Goal: Transaction & Acquisition: Book appointment/travel/reservation

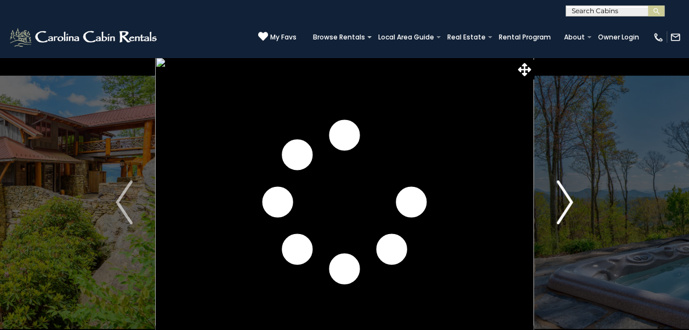
click at [568, 206] on img "Next" at bounding box center [564, 202] width 16 height 44
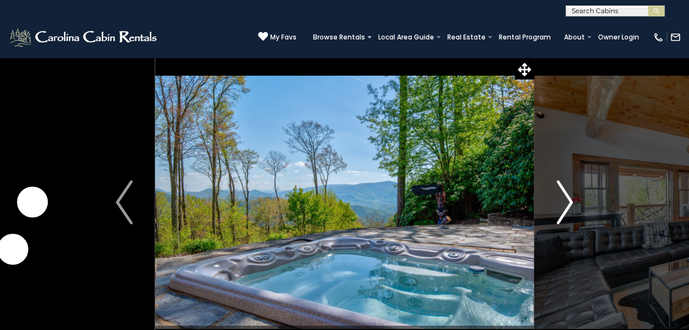
click at [559, 208] on img "Next" at bounding box center [564, 202] width 16 height 44
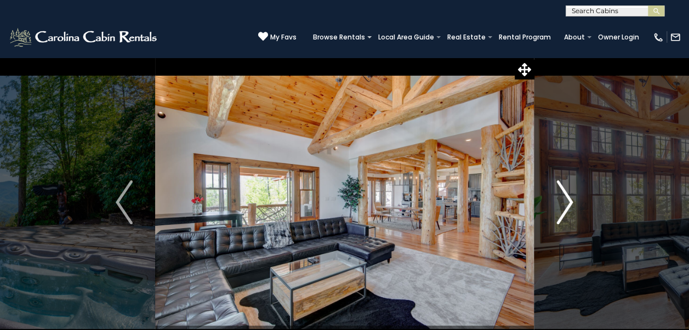
click at [555, 214] on button "Next" at bounding box center [564, 202] width 61 height 290
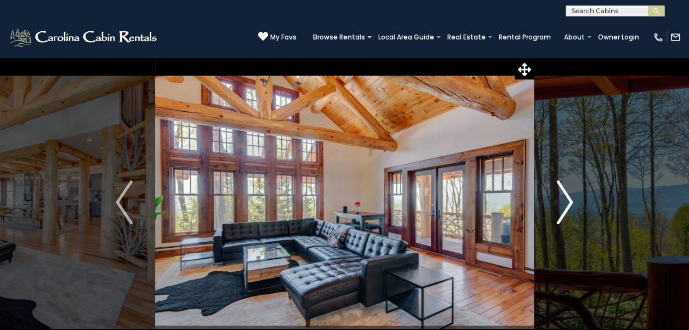
click at [562, 211] on img "Next" at bounding box center [564, 202] width 16 height 44
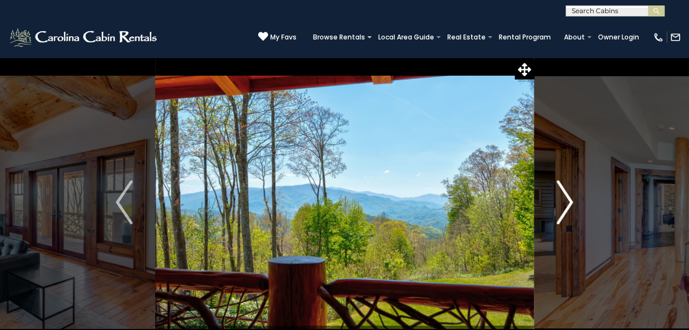
click at [561, 207] on img "Next" at bounding box center [564, 202] width 16 height 44
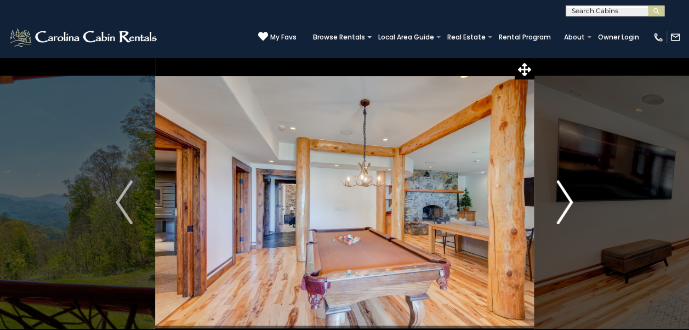
click at [560, 210] on img "Next" at bounding box center [564, 202] width 16 height 44
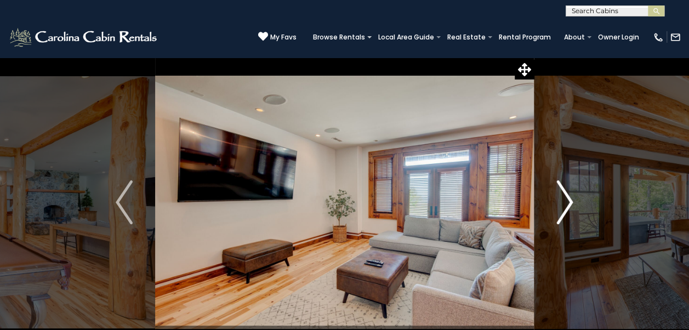
click at [559, 211] on img "Next" at bounding box center [564, 202] width 16 height 44
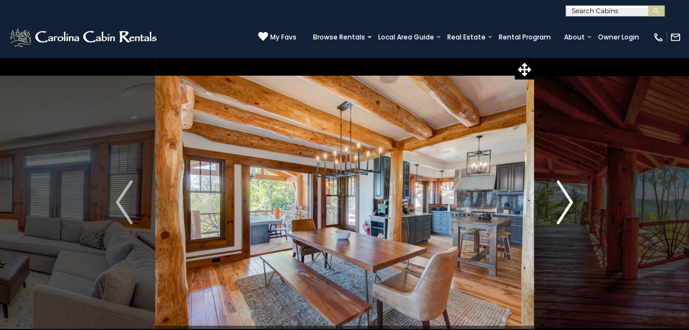
click at [551, 210] on button "Next" at bounding box center [564, 202] width 61 height 290
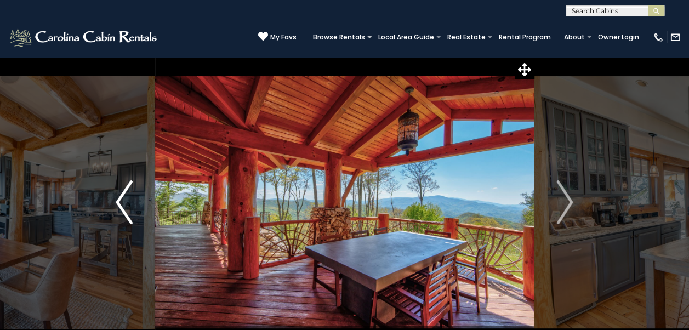
click at [146, 207] on button "Previous" at bounding box center [123, 202] width 61 height 290
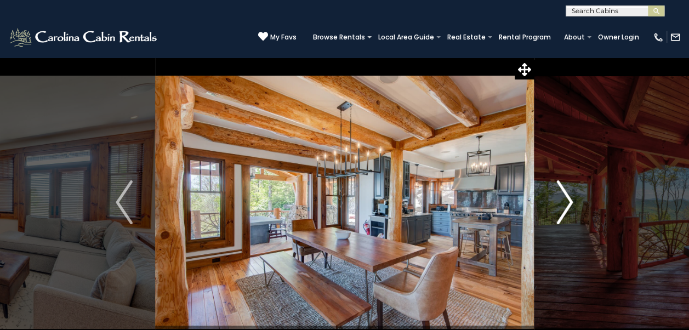
click at [553, 204] on button "Next" at bounding box center [564, 202] width 61 height 290
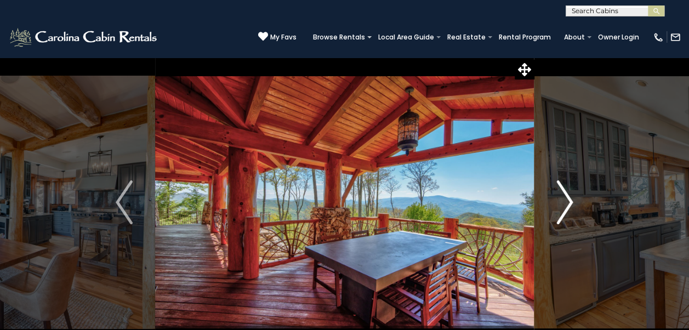
click at [559, 203] on img "Next" at bounding box center [564, 202] width 16 height 44
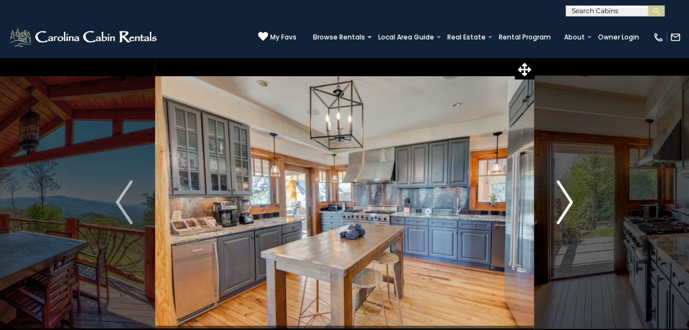
click at [557, 204] on img "Next" at bounding box center [564, 202] width 16 height 44
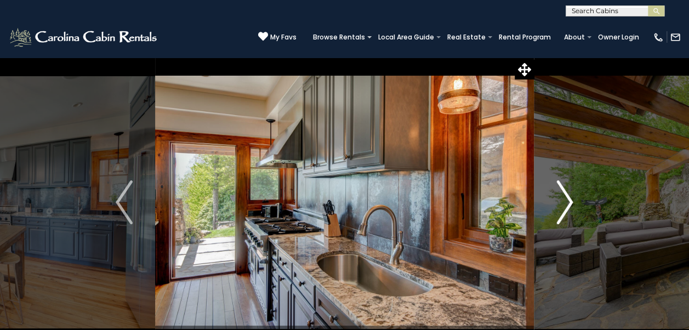
click at [562, 206] on img "Next" at bounding box center [564, 202] width 16 height 44
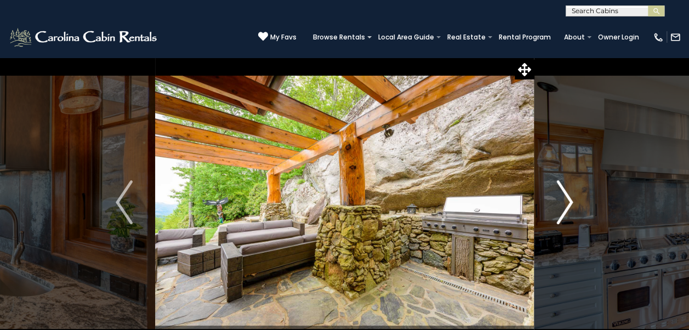
click at [559, 211] on img "Next" at bounding box center [564, 202] width 16 height 44
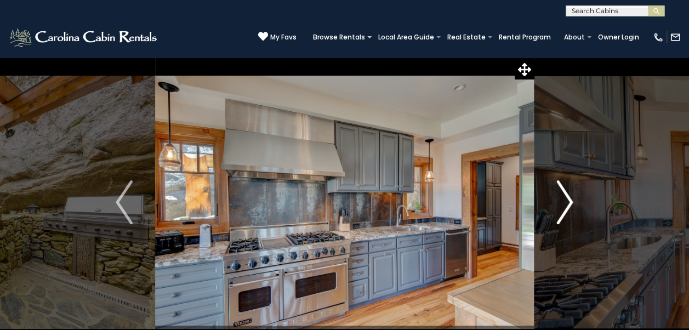
click at [565, 207] on img "Next" at bounding box center [564, 202] width 16 height 44
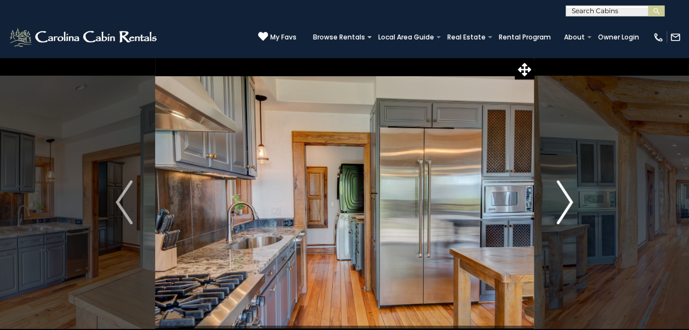
click at [557, 213] on img "Next" at bounding box center [564, 202] width 16 height 44
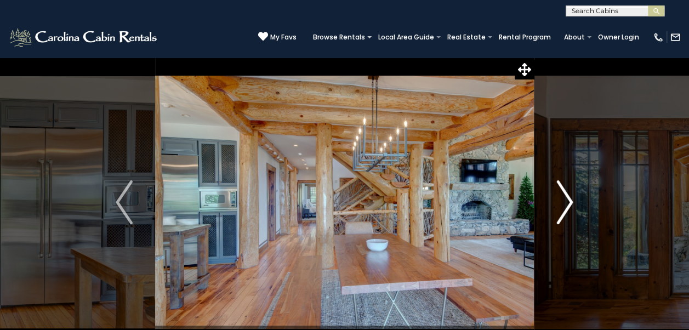
click at [561, 209] on img "Next" at bounding box center [564, 202] width 16 height 44
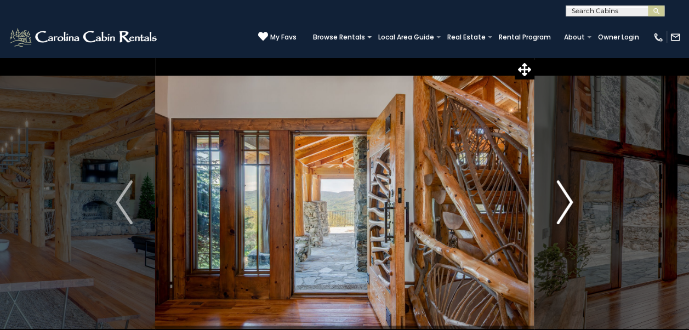
click at [562, 209] on img "Next" at bounding box center [564, 202] width 16 height 44
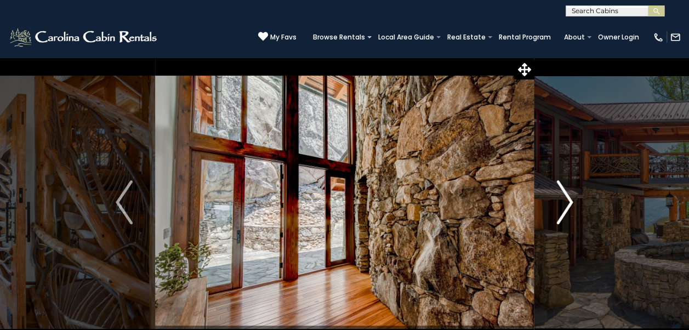
click at [559, 207] on img "Next" at bounding box center [564, 202] width 16 height 44
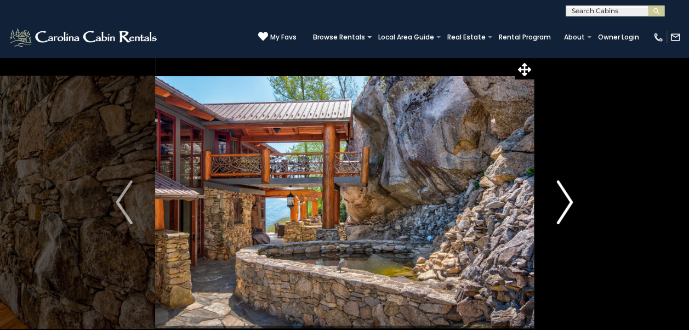
click at [564, 208] on img "Next" at bounding box center [564, 202] width 16 height 44
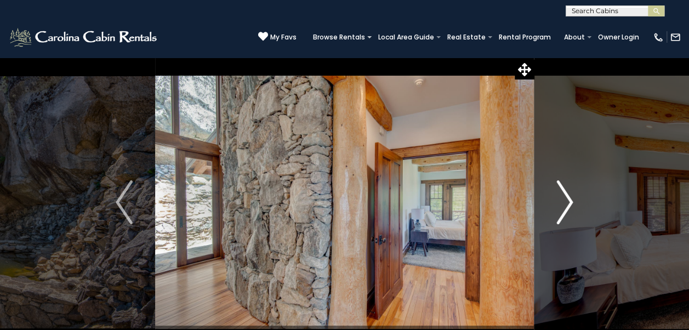
click at [563, 207] on img "Next" at bounding box center [564, 202] width 16 height 44
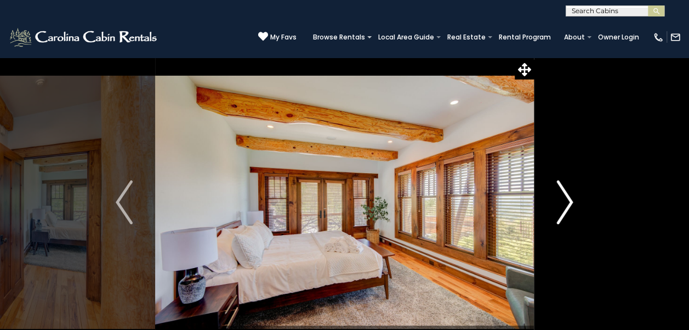
click at [563, 211] on img "Next" at bounding box center [564, 202] width 16 height 44
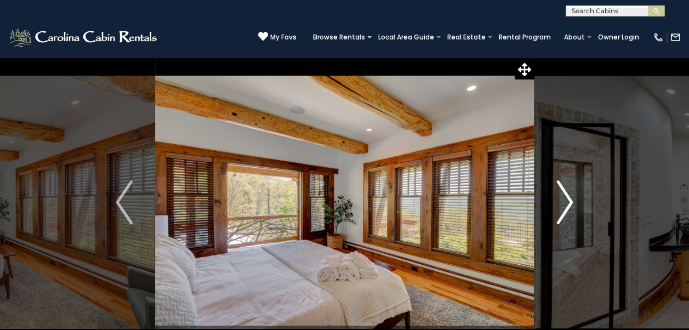
click at [564, 207] on img "Next" at bounding box center [564, 202] width 16 height 44
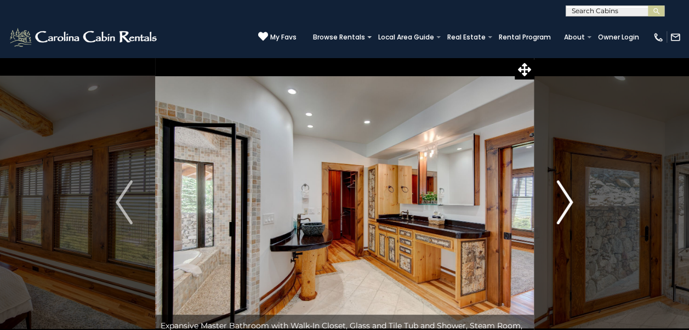
click at [562, 215] on img "Next" at bounding box center [564, 202] width 16 height 44
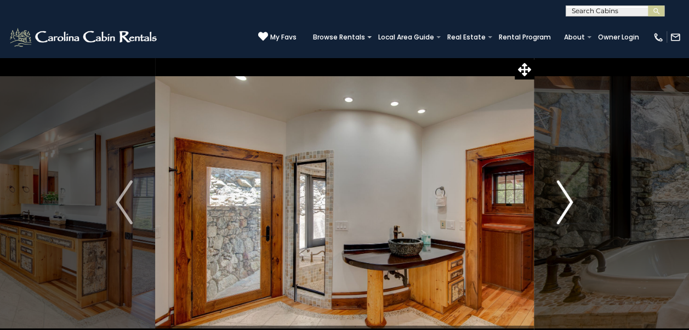
click at [556, 210] on img "Next" at bounding box center [564, 202] width 16 height 44
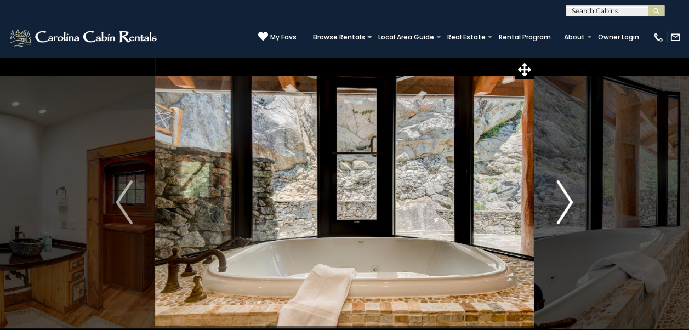
click at [566, 210] on img "Next" at bounding box center [564, 202] width 16 height 44
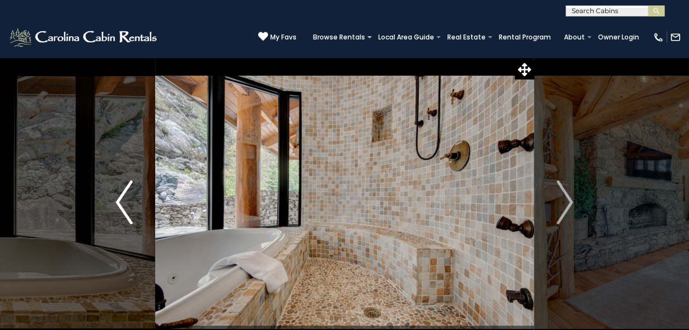
click at [129, 202] on img "Previous" at bounding box center [124, 202] width 16 height 44
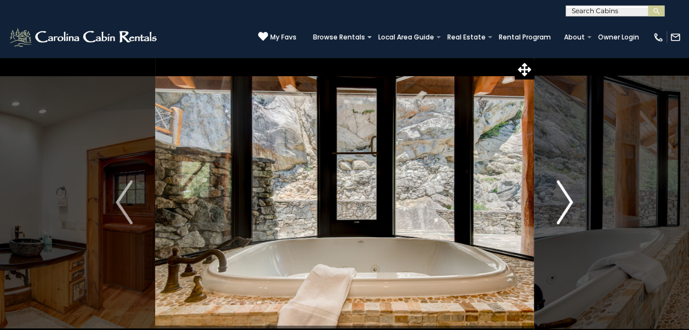
click at [563, 203] on img "Next" at bounding box center [564, 202] width 16 height 44
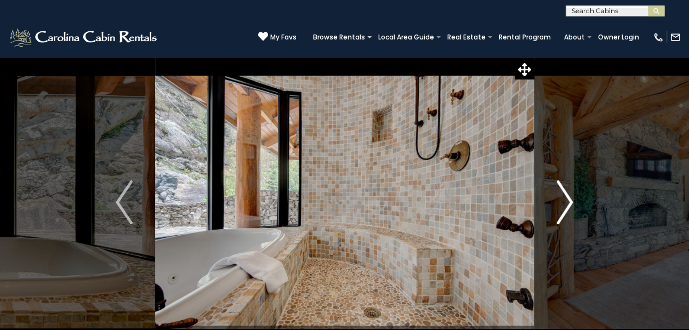
click at [563, 204] on img "Next" at bounding box center [564, 202] width 16 height 44
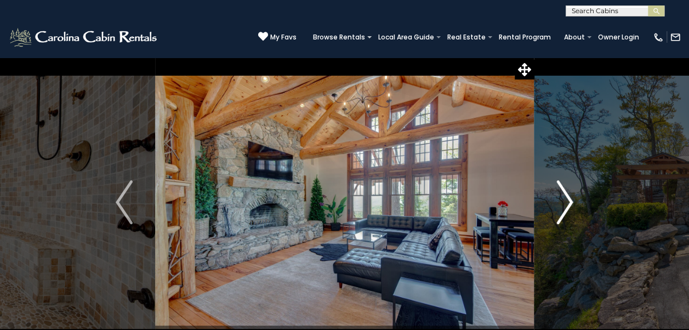
click at [559, 208] on img "Next" at bounding box center [564, 202] width 16 height 44
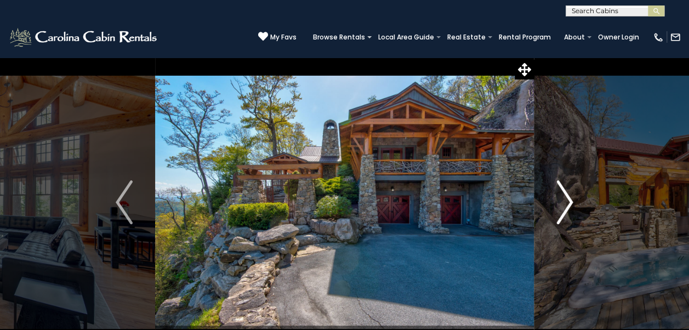
click at [562, 205] on img "Next" at bounding box center [564, 202] width 16 height 44
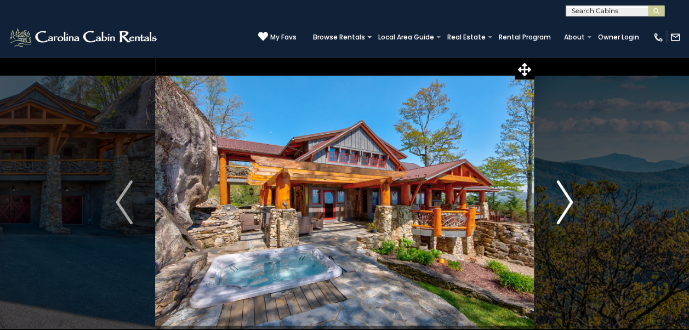
click at [560, 193] on img "Next" at bounding box center [564, 202] width 16 height 44
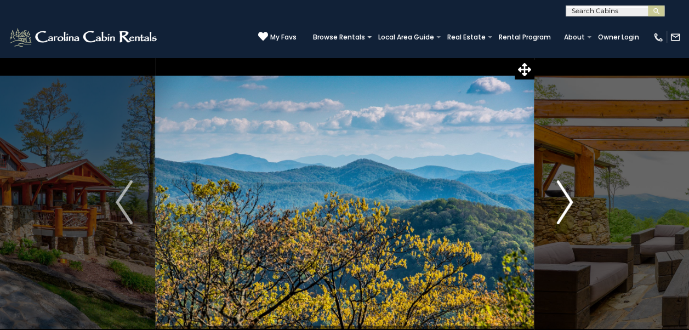
click at [562, 205] on img "Next" at bounding box center [564, 202] width 16 height 44
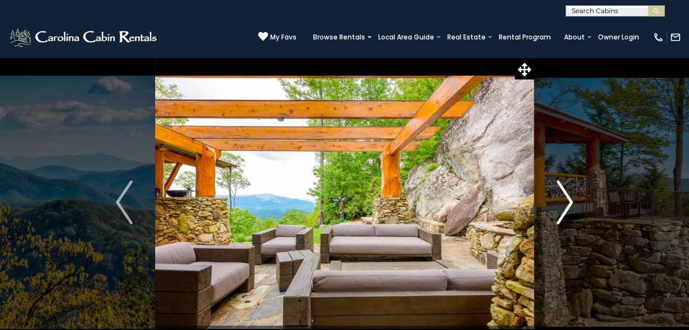
click at [564, 199] on img "Next" at bounding box center [564, 202] width 16 height 44
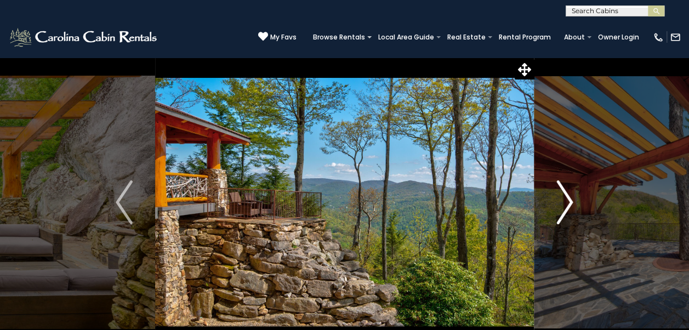
click at [562, 205] on img "Next" at bounding box center [564, 202] width 16 height 44
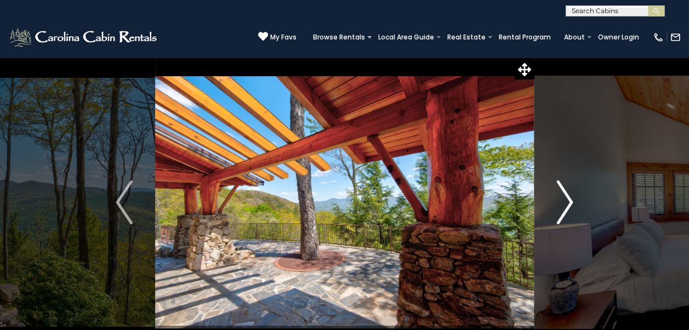
click at [560, 208] on img "Next" at bounding box center [564, 202] width 16 height 44
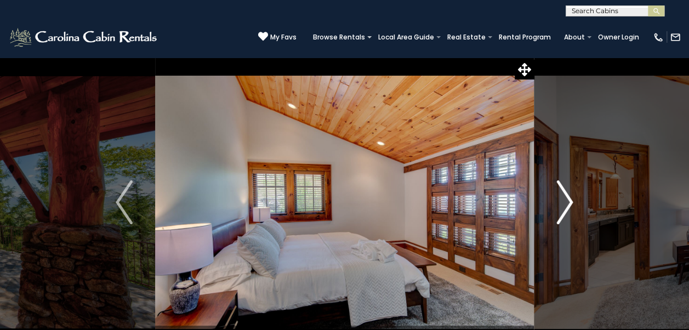
click at [560, 207] on img "Next" at bounding box center [564, 202] width 16 height 44
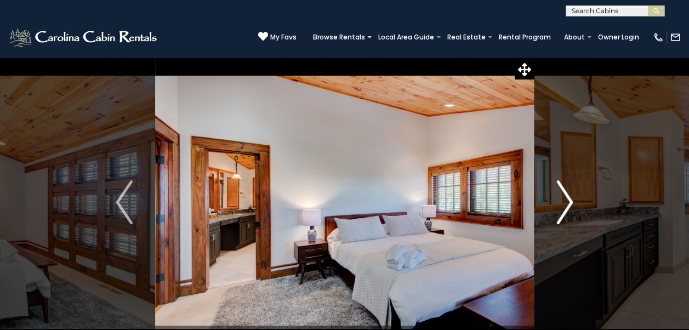
click at [560, 209] on img "Next" at bounding box center [564, 202] width 16 height 44
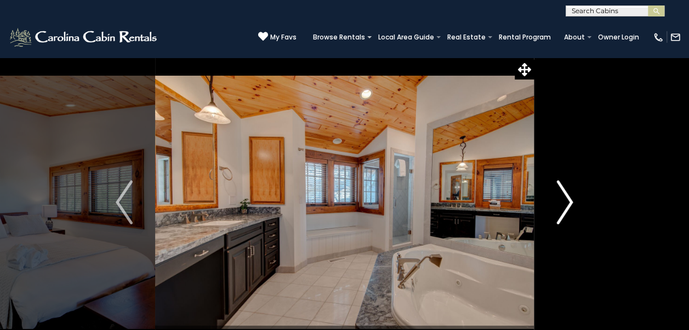
click at [562, 197] on img "Next" at bounding box center [564, 202] width 16 height 44
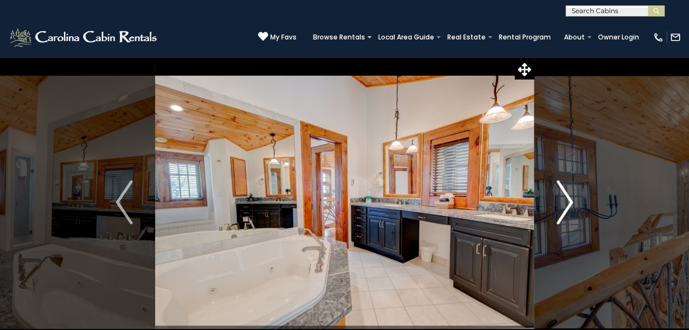
click at [562, 201] on img "Next" at bounding box center [564, 202] width 16 height 44
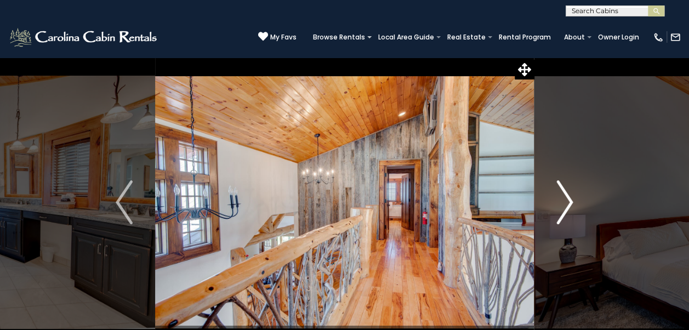
click at [560, 206] on img "Next" at bounding box center [564, 202] width 16 height 44
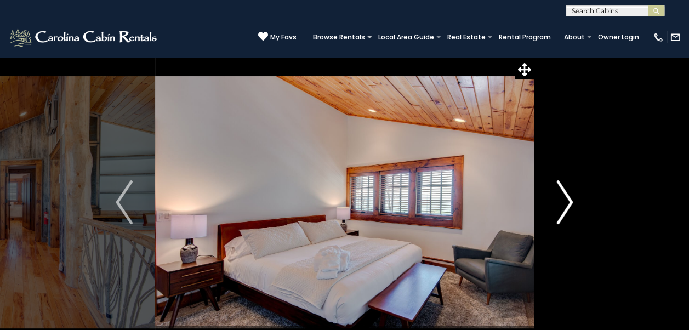
click at [558, 211] on img "Next" at bounding box center [564, 202] width 16 height 44
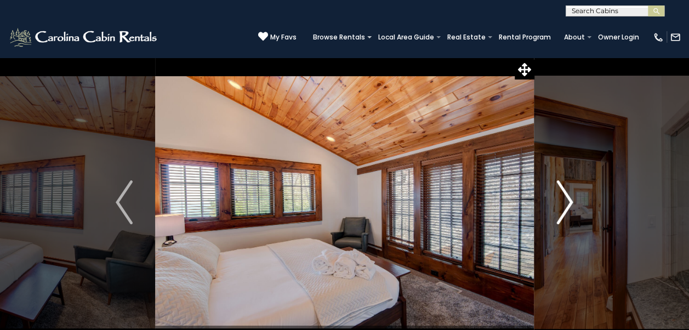
click at [560, 210] on img "Next" at bounding box center [564, 202] width 16 height 44
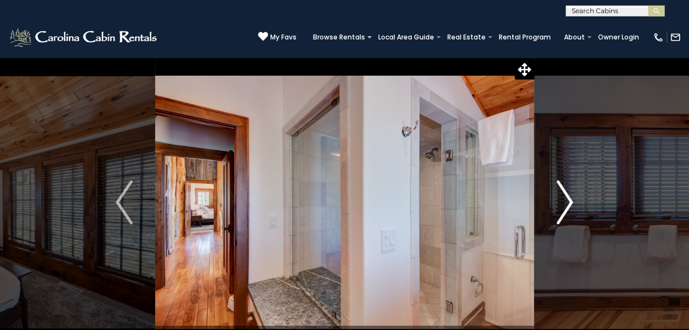
click at [563, 209] on img "Next" at bounding box center [564, 202] width 16 height 44
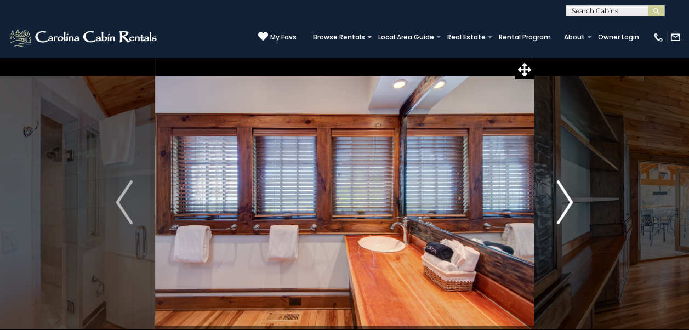
click at [564, 205] on img "Next" at bounding box center [564, 202] width 16 height 44
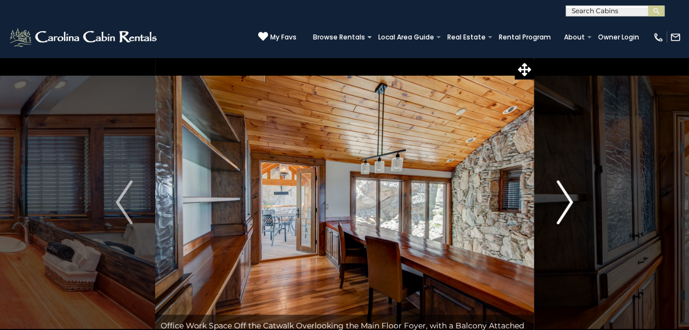
click at [559, 209] on img "Next" at bounding box center [564, 202] width 16 height 44
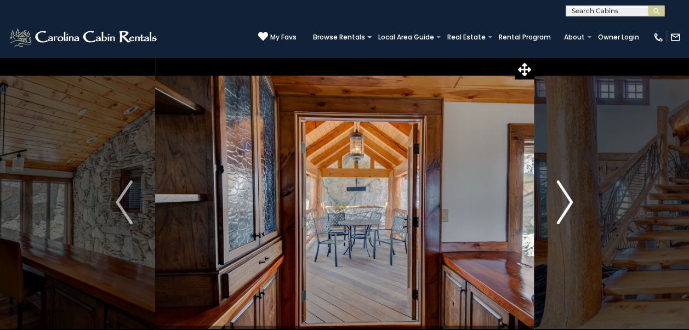
click at [555, 208] on button "Next" at bounding box center [564, 202] width 61 height 290
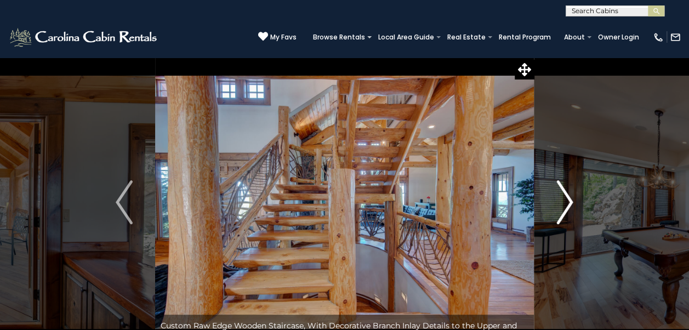
click at [557, 210] on img "Next" at bounding box center [564, 202] width 16 height 44
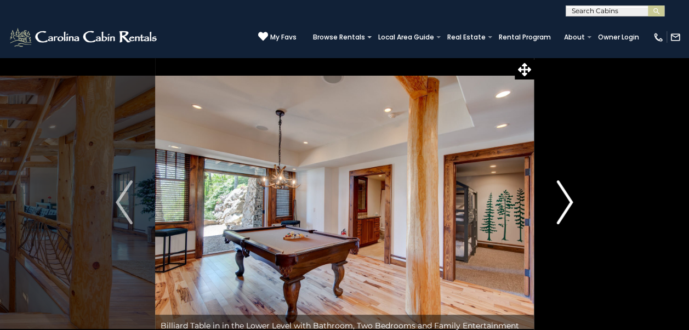
click at [553, 209] on button "Next" at bounding box center [564, 202] width 61 height 290
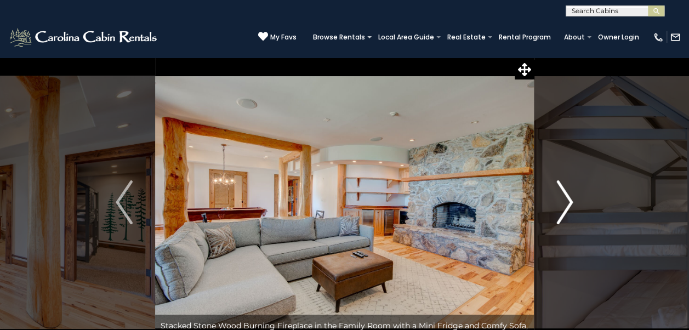
click at [552, 207] on button "Next" at bounding box center [564, 202] width 61 height 290
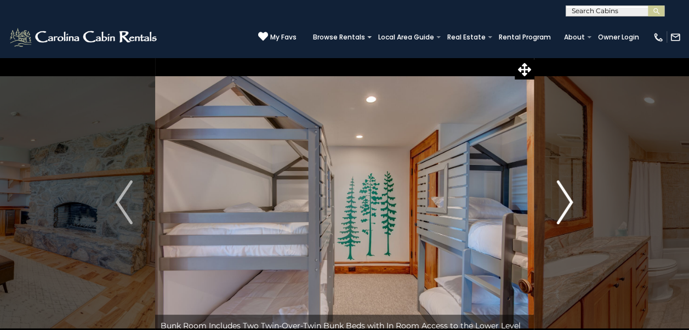
click at [556, 206] on img "Next" at bounding box center [564, 202] width 16 height 44
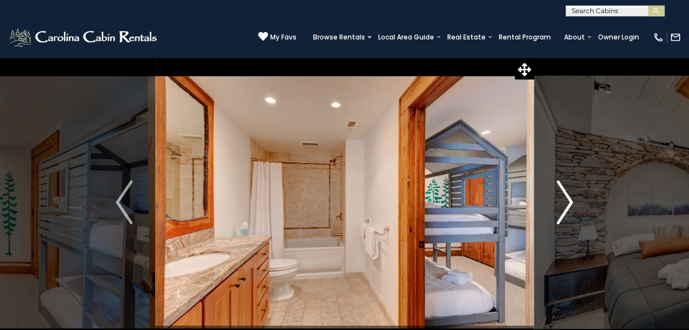
click at [552, 210] on button "Next" at bounding box center [564, 202] width 61 height 290
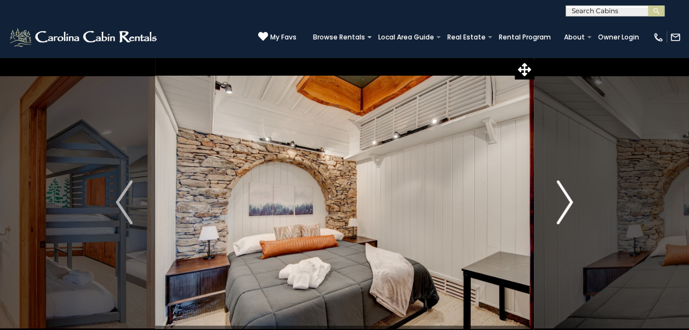
click at [559, 206] on img "Next" at bounding box center [564, 202] width 16 height 44
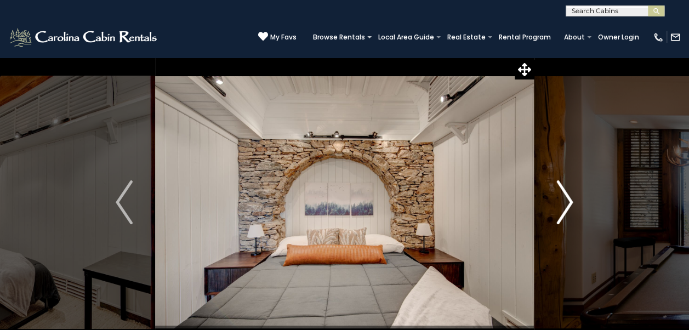
click at [559, 211] on img "Next" at bounding box center [564, 202] width 16 height 44
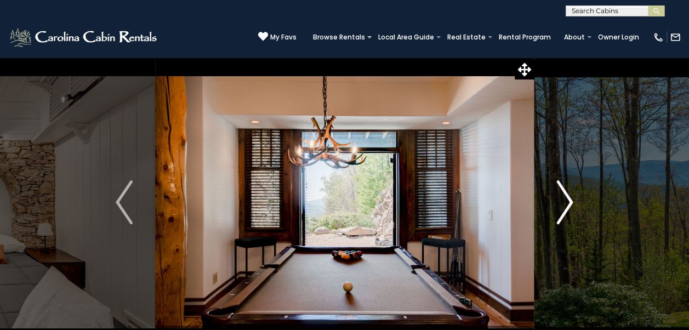
click at [561, 208] on img "Next" at bounding box center [564, 202] width 16 height 44
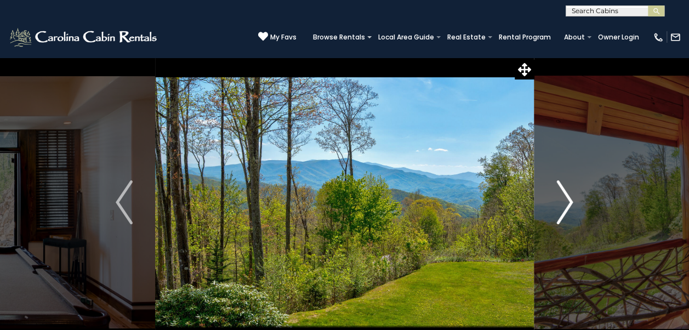
click at [561, 214] on img "Next" at bounding box center [564, 202] width 16 height 44
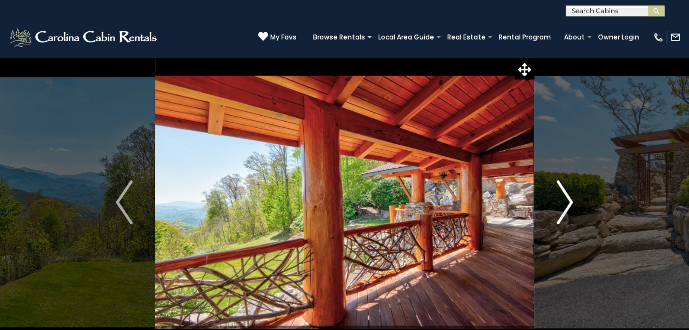
click at [567, 209] on img "Next" at bounding box center [564, 202] width 16 height 44
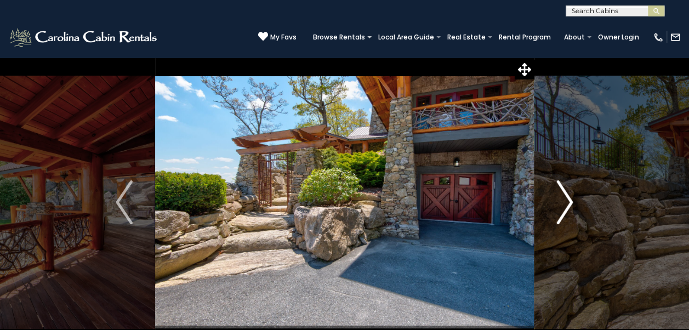
click at [559, 212] on img "Next" at bounding box center [564, 202] width 16 height 44
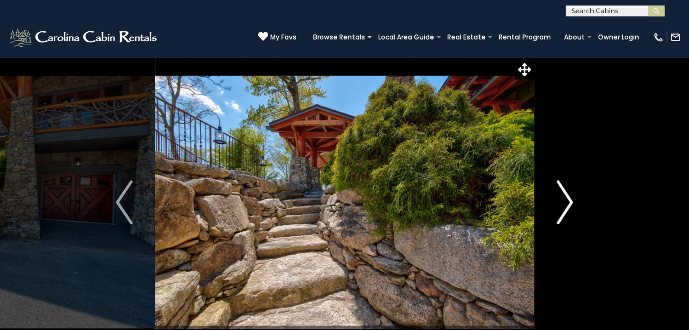
click at [562, 209] on img "Next" at bounding box center [564, 202] width 16 height 44
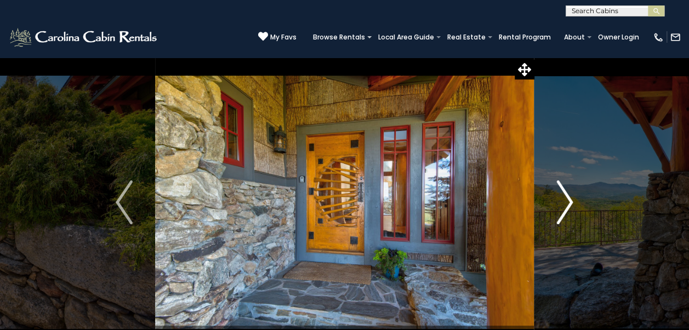
click at [557, 209] on img "Next" at bounding box center [564, 202] width 16 height 44
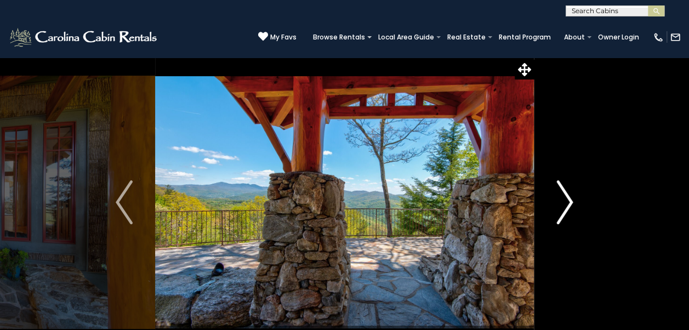
click at [562, 219] on img "Next" at bounding box center [564, 202] width 16 height 44
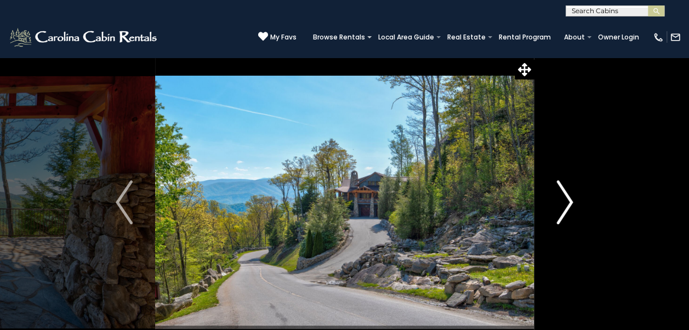
click at [565, 208] on img "Next" at bounding box center [564, 202] width 16 height 44
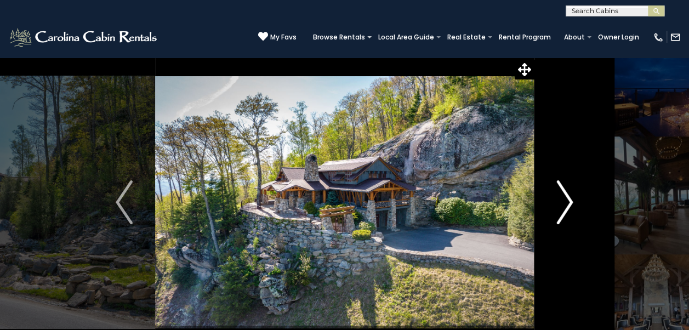
click at [567, 210] on img "Next" at bounding box center [564, 202] width 16 height 44
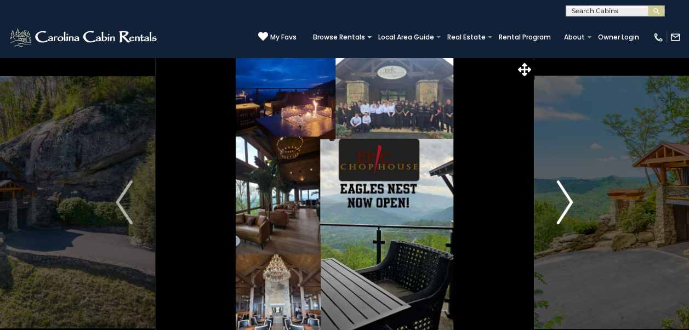
click at [563, 207] on img "Next" at bounding box center [564, 202] width 16 height 44
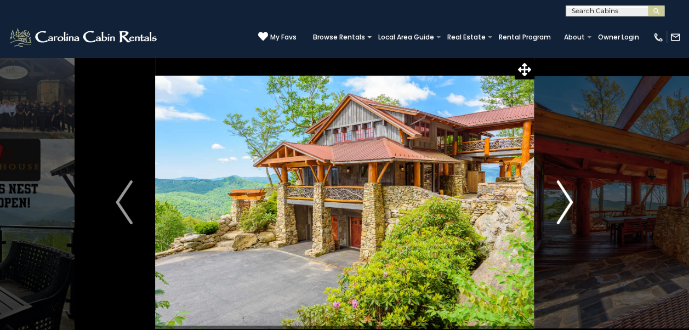
click at [560, 210] on img "Next" at bounding box center [564, 202] width 16 height 44
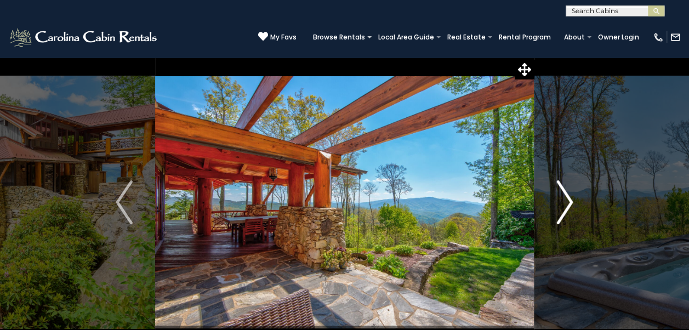
click at [559, 212] on img "Next" at bounding box center [564, 202] width 16 height 44
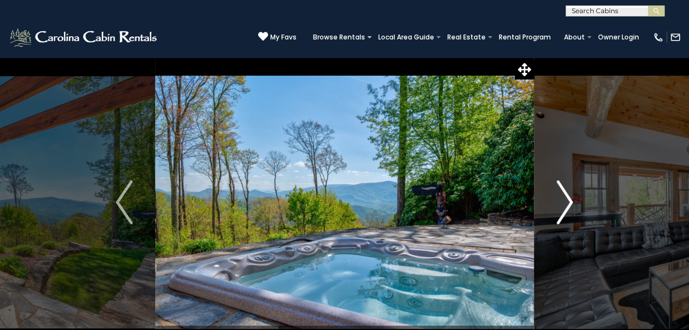
click at [560, 206] on img "Next" at bounding box center [564, 202] width 16 height 44
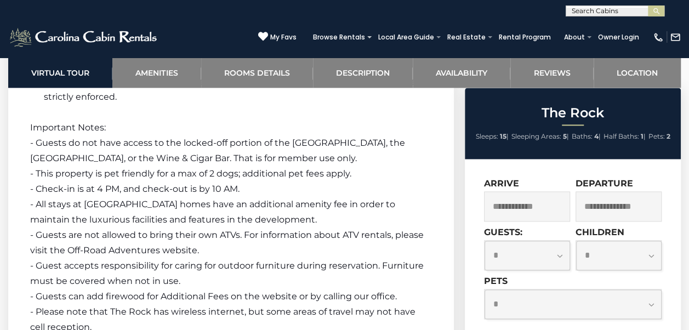
scroll to position [2765, 0]
click at [542, 265] on select "**********" at bounding box center [526, 256] width 85 height 30
click at [660, 181] on div "Departure" at bounding box center [618, 199] width 86 height 43
click at [543, 259] on select "**********" at bounding box center [526, 256] width 85 height 30
select select "*"
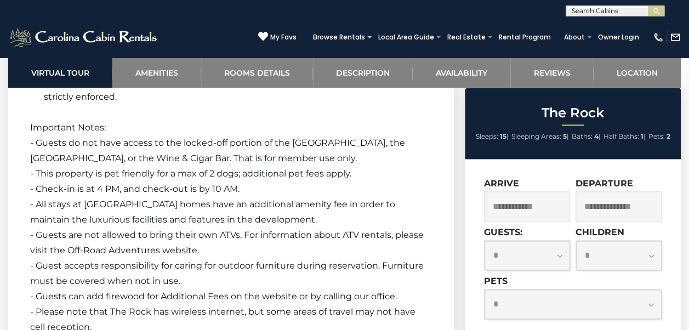
click at [484, 241] on select "**********" at bounding box center [526, 256] width 85 height 30
click at [546, 210] on input "text" at bounding box center [527, 206] width 86 height 30
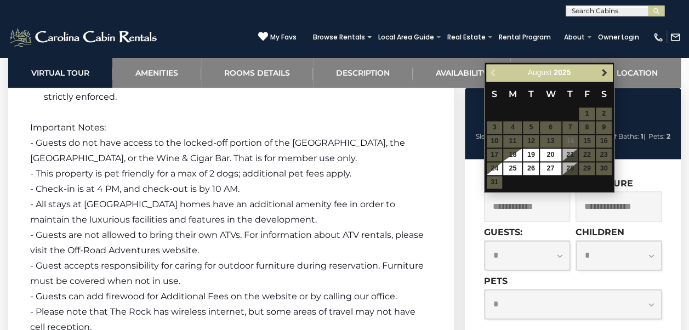
click at [607, 78] on link "Next" at bounding box center [604, 73] width 14 height 14
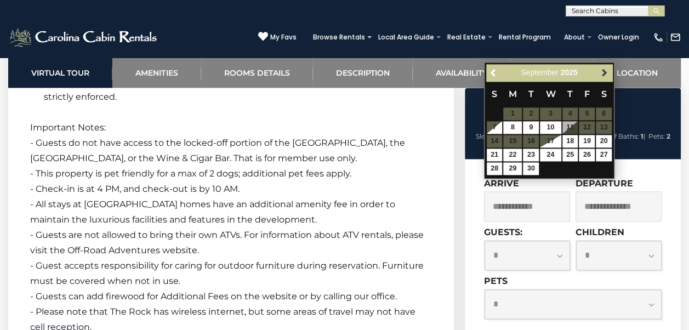
click at [603, 76] on span "Next" at bounding box center [603, 72] width 9 height 9
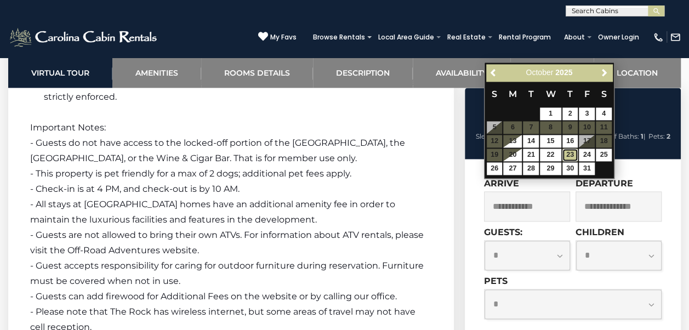
click at [570, 154] on link "23" at bounding box center [570, 154] width 16 height 13
type input "**********"
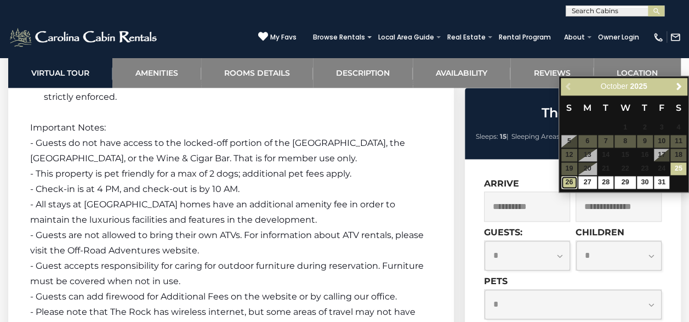
click at [569, 182] on link "26" at bounding box center [569, 182] width 16 height 13
type input "**********"
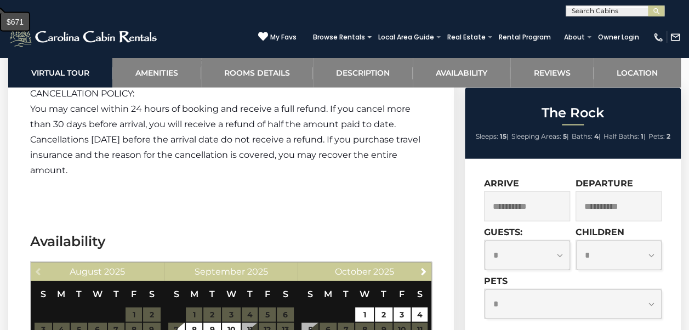
scroll to position [3192, 0]
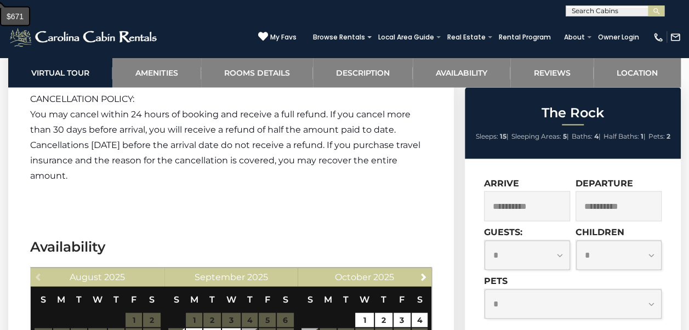
click at [531, 210] on input "**********" at bounding box center [527, 206] width 86 height 30
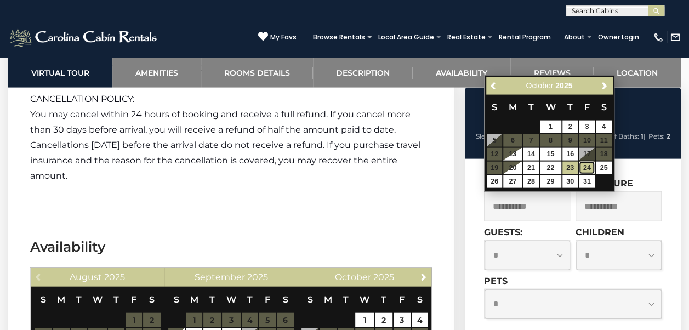
click at [586, 169] on link "24" at bounding box center [587, 168] width 16 height 13
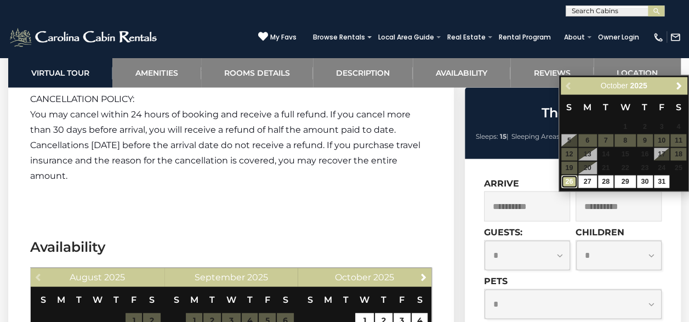
click at [569, 182] on link "26" at bounding box center [569, 181] width 16 height 13
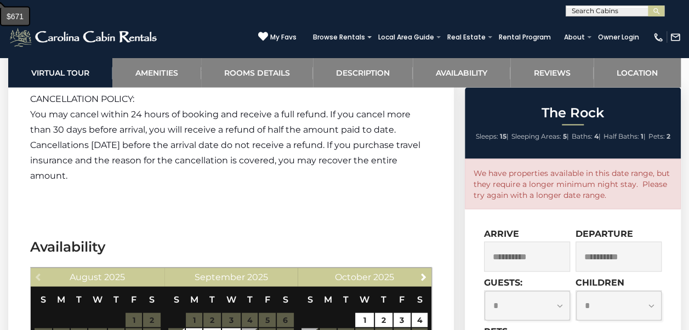
click at [547, 260] on input "**********" at bounding box center [527, 257] width 86 height 30
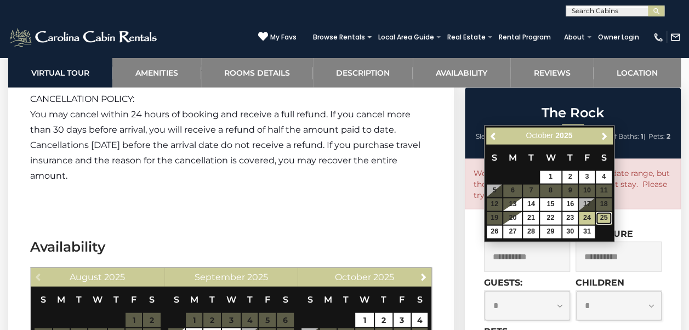
click at [605, 218] on link "25" at bounding box center [604, 218] width 16 height 13
type input "**********"
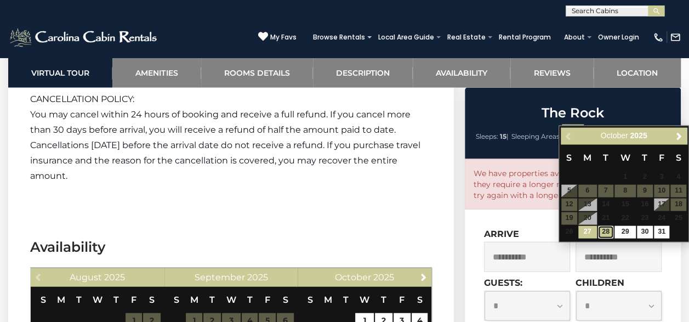
click at [605, 231] on link "28" at bounding box center [606, 232] width 16 height 13
type input "**********"
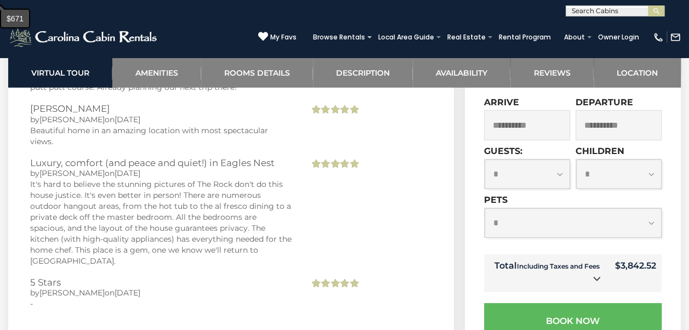
scroll to position [3663, 0]
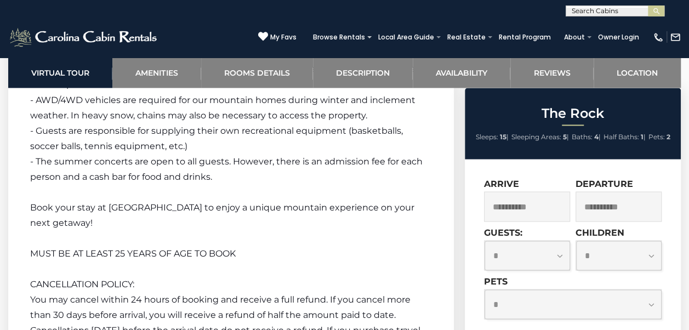
scroll to position [3008, 0]
click at [525, 209] on input "**********" at bounding box center [527, 206] width 86 height 30
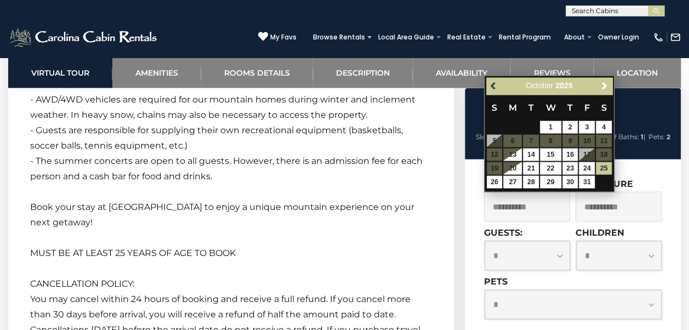
click at [492, 87] on span "Previous" at bounding box center [493, 86] width 9 height 9
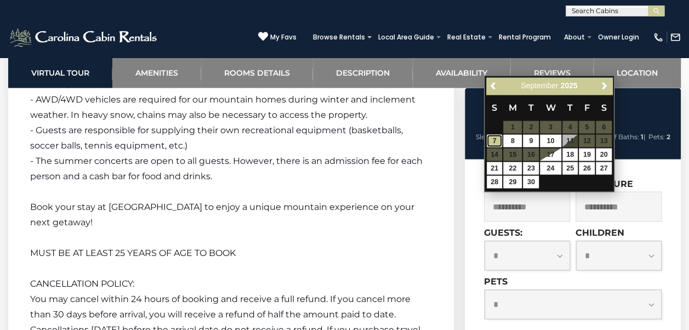
click at [494, 140] on link "7" at bounding box center [495, 140] width 16 height 13
type input "**********"
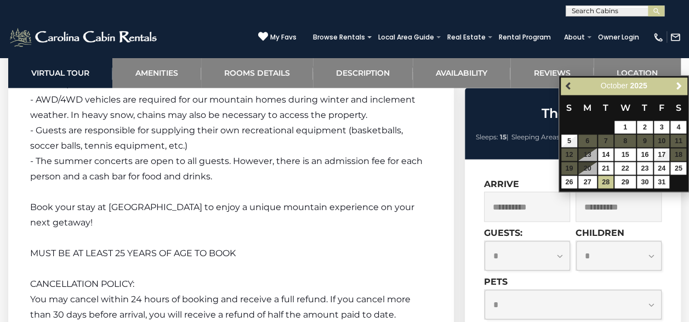
click at [567, 91] on link "Previous" at bounding box center [569, 86] width 14 height 14
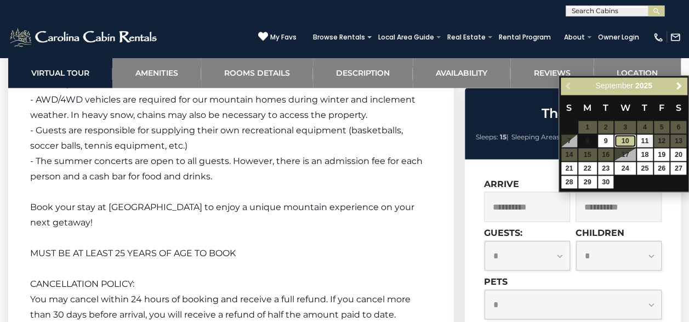
click at [625, 140] on link "10" at bounding box center [624, 140] width 21 height 13
type input "**********"
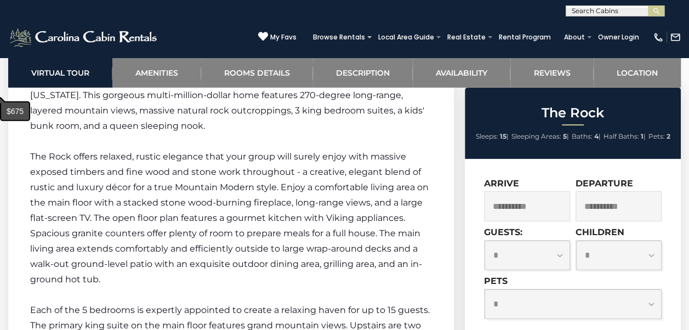
scroll to position [1474, 0]
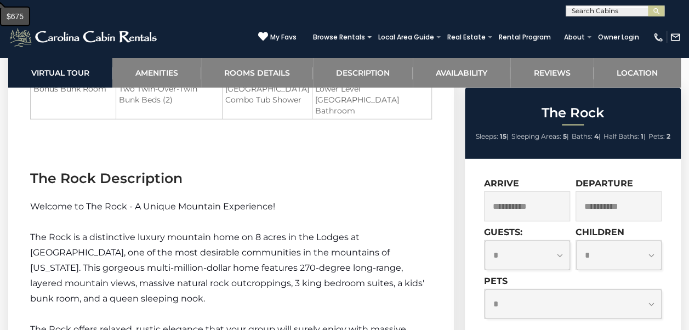
click at [548, 210] on input "**********" at bounding box center [527, 206] width 86 height 30
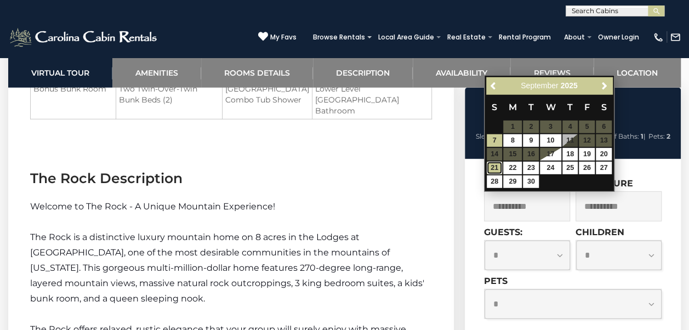
click at [494, 170] on link "21" at bounding box center [495, 168] width 16 height 13
type input "**********"
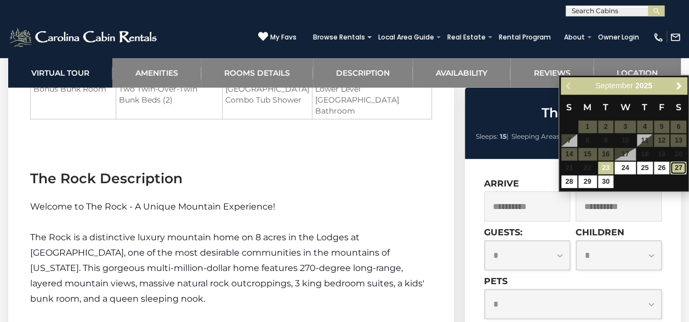
click at [680, 169] on link "27" at bounding box center [678, 168] width 16 height 13
type input "**********"
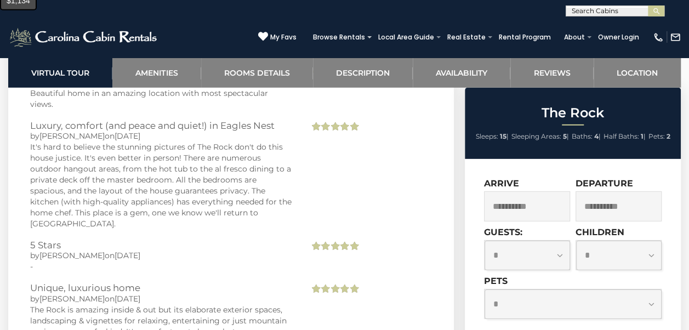
scroll to position [3668, 0]
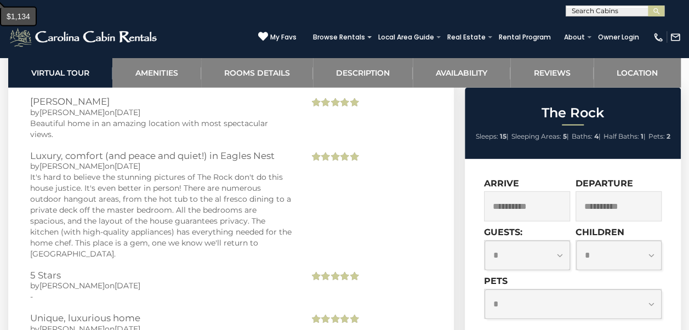
click at [544, 191] on input "**********" at bounding box center [527, 206] width 86 height 30
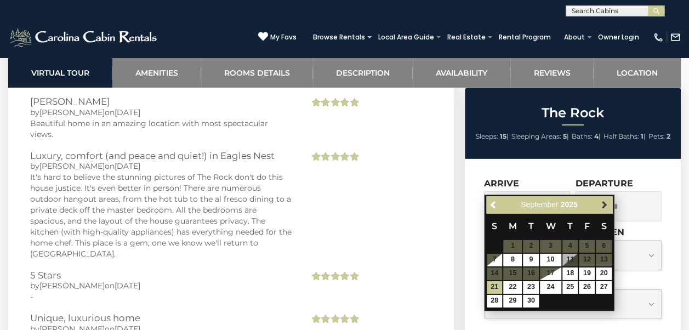
click at [603, 203] on span "Next" at bounding box center [603, 205] width 9 height 9
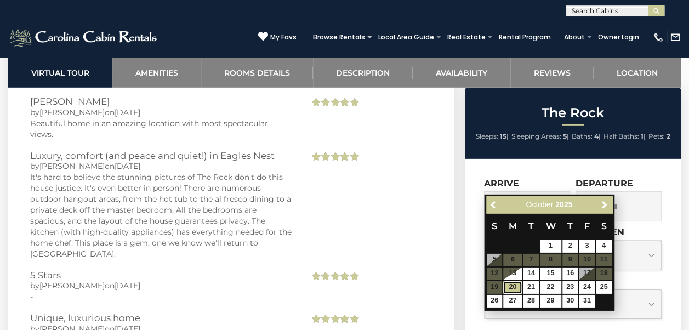
click at [516, 287] on link "20" at bounding box center [512, 287] width 19 height 13
type input "**********"
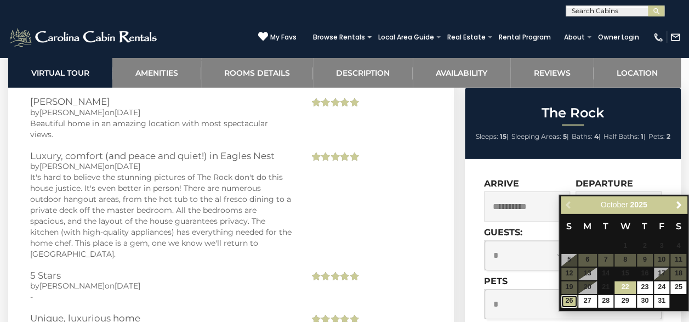
click at [569, 300] on link "26" at bounding box center [569, 301] width 16 height 13
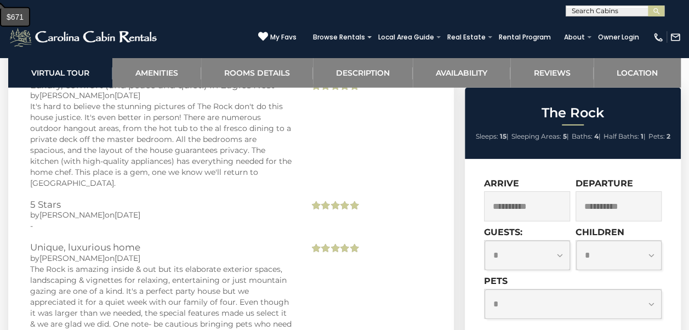
scroll to position [3738, 0]
click at [603, 191] on input "**********" at bounding box center [618, 206] width 86 height 30
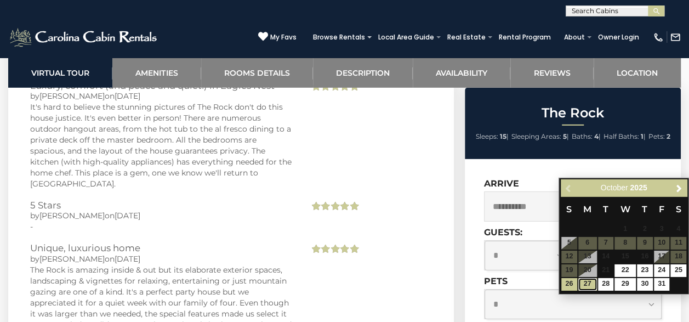
click at [585, 284] on link "27" at bounding box center [587, 284] width 19 height 13
type input "**********"
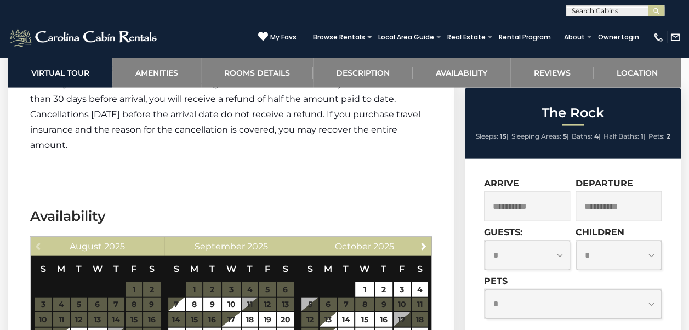
scroll to position [3252, 0]
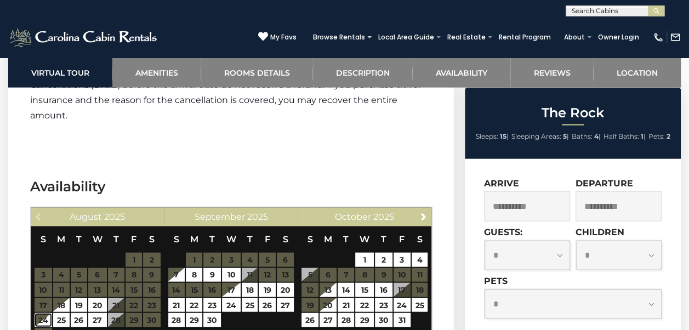
click at [47, 313] on link "24" at bounding box center [43, 320] width 17 height 14
type input "**********"
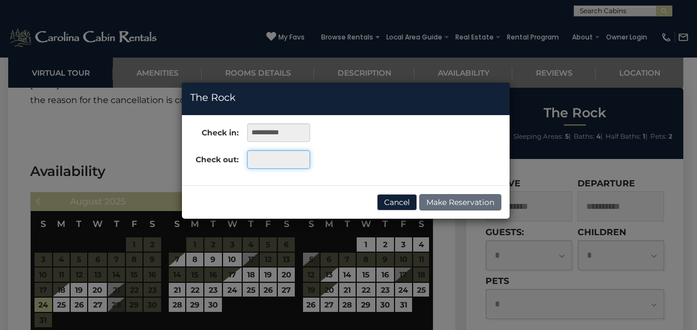
click at [285, 167] on input "text" at bounding box center [278, 159] width 63 height 19
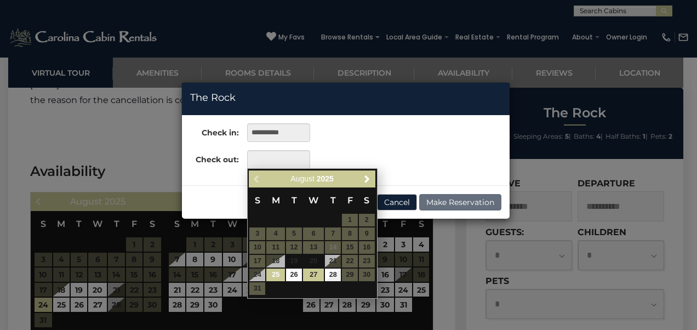
click at [313, 278] on link "27" at bounding box center [313, 274] width 21 height 13
type input "**********"
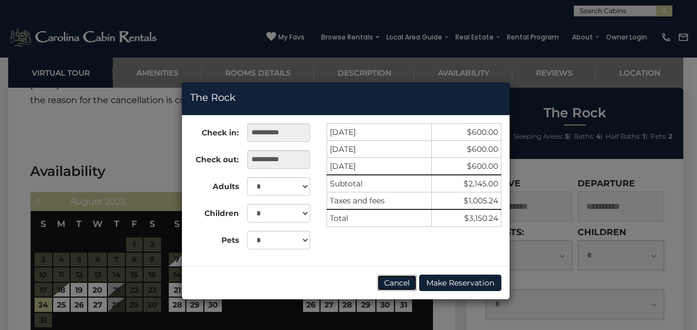
click at [391, 282] on button "Cancel" at bounding box center [397, 282] width 40 height 16
